Goal: Information Seeking & Learning: Learn about a topic

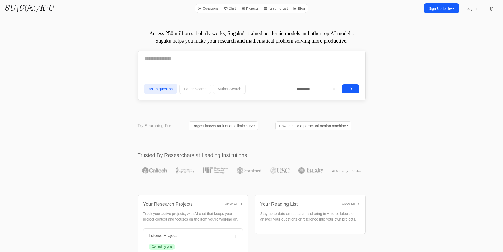
click at [213, 63] on textarea at bounding box center [251, 58] width 215 height 13
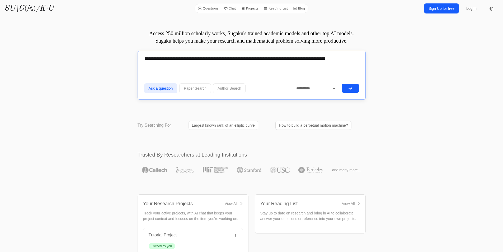
click at [332, 58] on textarea "**********" at bounding box center [251, 58] width 215 height 13
type textarea "**********"
click at [352, 87] on icon "submit" at bounding box center [350, 88] width 4 height 4
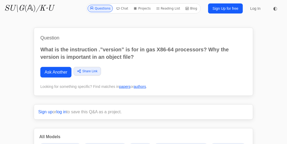
drag, startPoint x: 492, startPoint y: 0, endPoint x: 283, endPoint y: 128, distance: 245.2
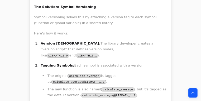
scroll to position [3947, 0]
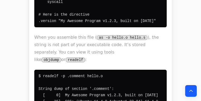
drag, startPoint x: 219, startPoint y: 1, endPoint x: 114, endPoint y: 54, distance: 117.9
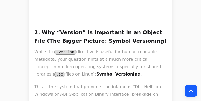
scroll to position [0, 0]
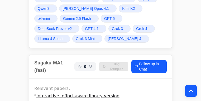
scroll to position [264, 0]
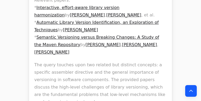
drag, startPoint x: 201, startPoint y: 0, endPoint x: 150, endPoint y: 16, distance: 53.2
click at [163, 13] on p "Relevant papers: * Interactive, effort-aware library version harmonization by K…" at bounding box center [100, 26] width 133 height 59
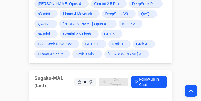
scroll to position [249, 0]
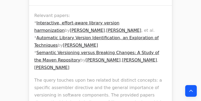
click at [107, 50] on link "Semantic Versioning versus Breaking Changes: A Study of the Maven Repository" at bounding box center [96, 56] width 125 height 12
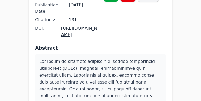
scroll to position [55, 0]
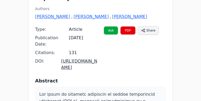
click at [89, 58] on link "https://doi.org/10.1109/scam.2014.30" at bounding box center [79, 63] width 36 height 11
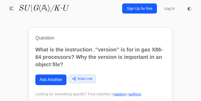
scroll to position [226, 0]
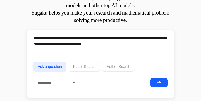
scroll to position [39, 0]
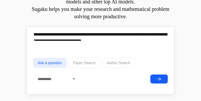
click at [73, 44] on form "**********" at bounding box center [100, 59] width 135 height 62
click at [39, 61] on button "Ask a question" at bounding box center [49, 63] width 33 height 10
click at [38, 63] on button "Ask a question" at bounding box center [49, 63] width 33 height 10
click at [83, 33] on textarea "**********" at bounding box center [100, 34] width 135 height 13
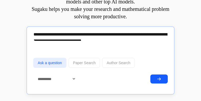
click at [68, 40] on textarea "**********" at bounding box center [100, 34] width 135 height 13
drag, startPoint x: 71, startPoint y: 39, endPoint x: 0, endPoint y: 25, distance: 72.3
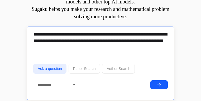
type textarea "**********"
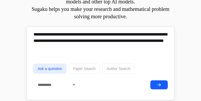
click at [168, 84] on button "submit" at bounding box center [159, 84] width 17 height 9
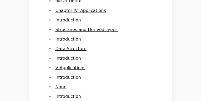
scroll to position [3897, 0]
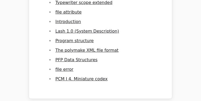
drag, startPoint x: 26, startPoint y: 34, endPoint x: 95, endPoint y: 33, distance: 68.7
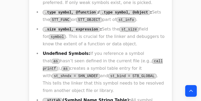
scroll to position [5640, 0]
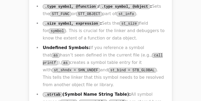
drag, startPoint x: 92, startPoint y: 10, endPoint x: 88, endPoint y: 15, distance: 6.8
drag, startPoint x: 92, startPoint y: 9, endPoint x: 87, endPoint y: 17, distance: 9.0
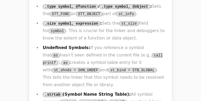
drag, startPoint x: 101, startPoint y: 24, endPoint x: 139, endPoint y: 21, distance: 38.7
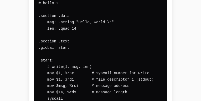
scroll to position [11976, 0]
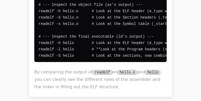
drag, startPoint x: 52, startPoint y: 50, endPoint x: 93, endPoint y: 48, distance: 40.8
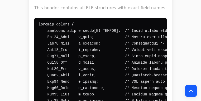
scroll to position [14528, 0]
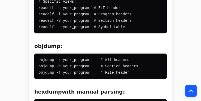
scroll to position [14732, 0]
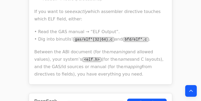
scroll to position [17052, 0]
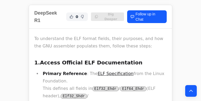
drag, startPoint x: 78, startPoint y: 29, endPoint x: 92, endPoint y: 25, distance: 14.4
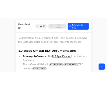
scroll to position [17053, 0]
